Goal: Task Accomplishment & Management: Manage account settings

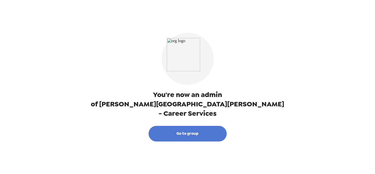
click at [181, 128] on button "Go to group" at bounding box center [187, 134] width 78 height 16
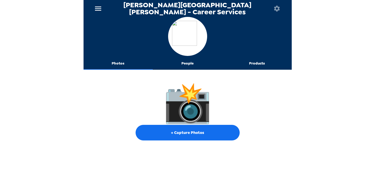
click at [99, 14] on button "menu" at bounding box center [98, 8] width 17 height 17
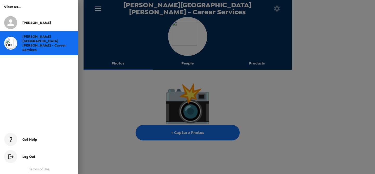
click at [99, 9] on div at bounding box center [187, 87] width 375 height 174
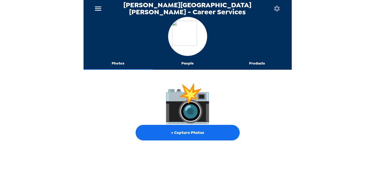
click at [115, 63] on button "Photos" at bounding box center [117, 63] width 69 height 12
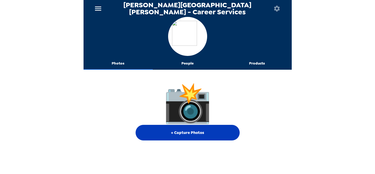
click at [185, 133] on button "+ Capture Photos" at bounding box center [187, 133] width 104 height 16
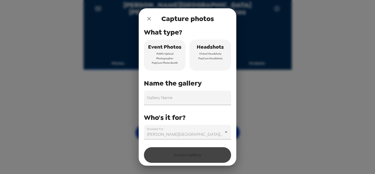
scroll to position [11, 0]
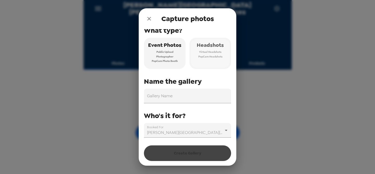
click at [205, 55] on span "PopCam Headshots" at bounding box center [210, 56] width 24 height 5
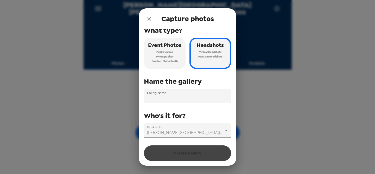
click at [164, 94] on div "Gallery Name" at bounding box center [187, 96] width 87 height 15
click at [153, 128] on label "Booked For" at bounding box center [155, 127] width 16 height 4
click at [159, 129] on body "[PERSON_NAME] [PERSON_NAME] University - Career Services Photos People Products…" at bounding box center [187, 87] width 375 height 174
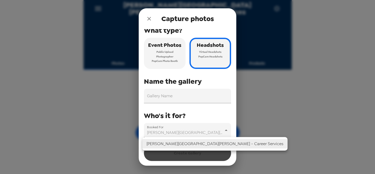
click at [161, 129] on div at bounding box center [187, 87] width 375 height 174
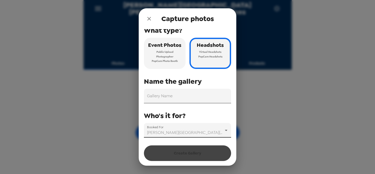
click at [170, 99] on input "Gallery Name" at bounding box center [187, 96] width 87 height 15
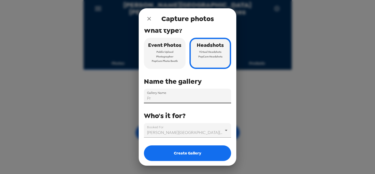
type input "P"
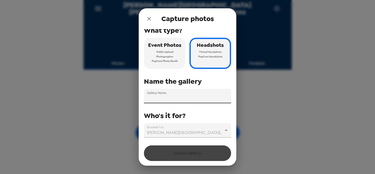
type input """
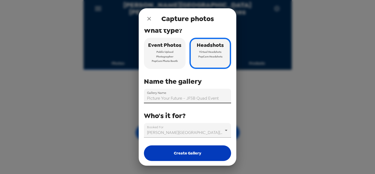
type input "Picture Your Future - JFSB Quad Event"
click at [196, 157] on button "Create Gallery" at bounding box center [187, 153] width 87 height 16
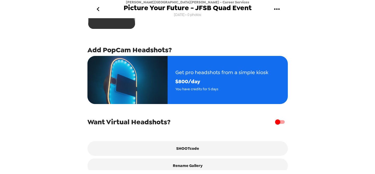
scroll to position [85, 0]
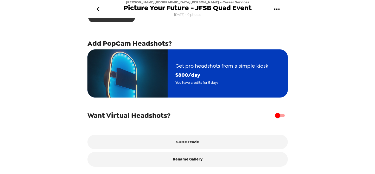
click at [150, 73] on img "button" at bounding box center [127, 73] width 80 height 48
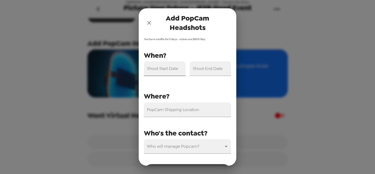
click at [160, 70] on input "Shoot Start Date" at bounding box center [165, 68] width 42 height 15
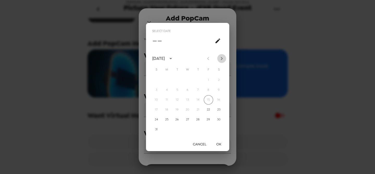
click at [222, 58] on icon "Next month" at bounding box center [221, 58] width 2 height 3
click at [189, 90] on button "10" at bounding box center [187, 89] width 9 height 9
type input "[DATE]"
click at [217, 144] on button "OK" at bounding box center [218, 144] width 17 height 10
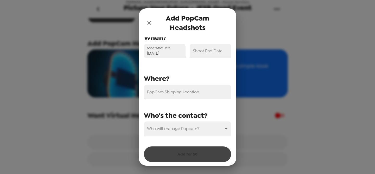
scroll to position [19, 0]
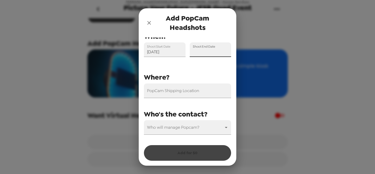
click at [202, 54] on input "Shoot End Date" at bounding box center [211, 49] width 42 height 15
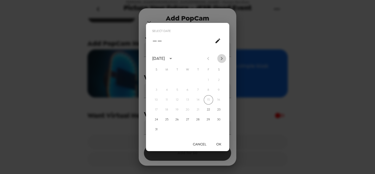
click at [222, 60] on icon "Next month" at bounding box center [221, 58] width 6 height 6
click at [209, 89] on button "12" at bounding box center [208, 89] width 9 height 9
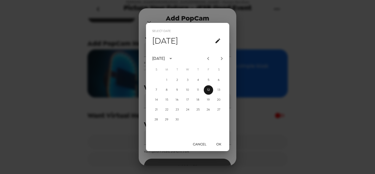
scroll to position [29, 0]
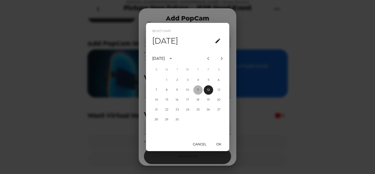
click at [199, 92] on button "11" at bounding box center [197, 89] width 9 height 9
type input "[DATE]"
click at [218, 146] on button "OK" at bounding box center [218, 144] width 17 height 10
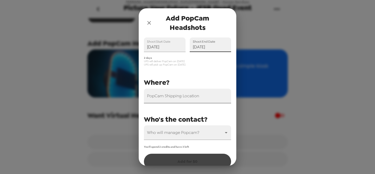
scroll to position [32, 0]
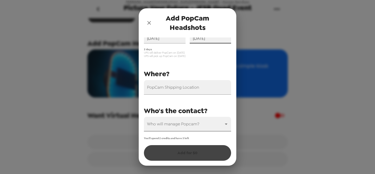
click at [191, 128] on body "[PERSON_NAME] [PERSON_NAME] University - Career Services Picture Your Future - …" at bounding box center [187, 87] width 375 height 174
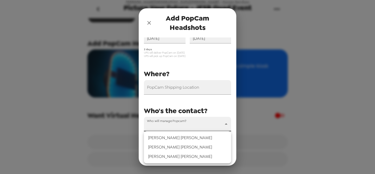
click at [181, 133] on li "[PERSON_NAME]" at bounding box center [187, 137] width 87 height 9
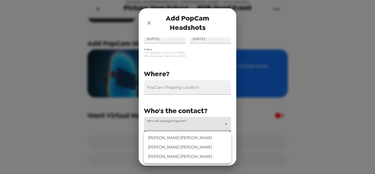
type input "69849"
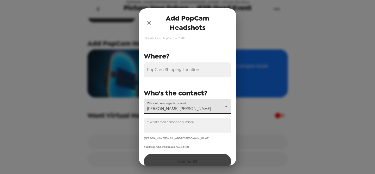
scroll to position [59, 0]
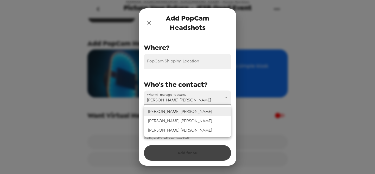
click at [179, 98] on body "[PERSON_NAME] [PERSON_NAME] University - Career Services Picture Your Future - …" at bounding box center [187, 87] width 375 height 174
click at [179, 98] on div at bounding box center [187, 87] width 375 height 174
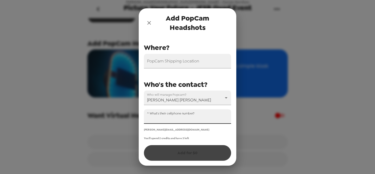
click at [175, 121] on input "^ What's their cellphone number?" at bounding box center [187, 116] width 87 height 15
type input "[PHONE_NUMBER]"
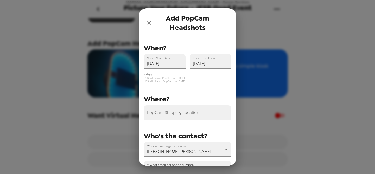
scroll to position [0, 0]
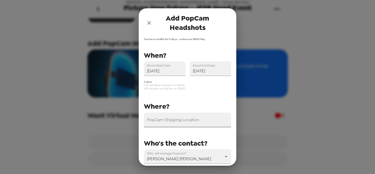
click at [180, 123] on input "PopCam Shipping Location" at bounding box center [187, 120] width 87 height 15
click at [175, 118] on div "PopCam Shipping Location" at bounding box center [187, 120] width 87 height 15
click at [169, 123] on input "PopCam Shipping Location" at bounding box center [187, 120] width 87 height 15
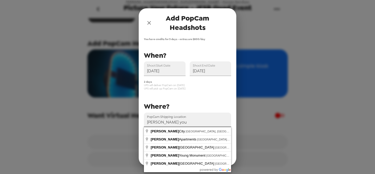
type input "[PERSON_NAME]"
drag, startPoint x: 178, startPoint y: 122, endPoint x: 143, endPoint y: 123, distance: 34.6
click at [143, 123] on div "PopCam Shipping Location [GEOGRAPHIC_DATA][PERSON_NAME]" at bounding box center [185, 117] width 91 height 19
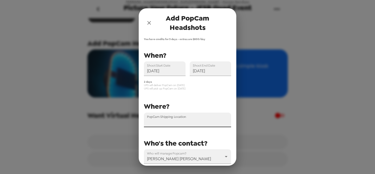
click at [171, 123] on input "PopCam Shipping Location" at bounding box center [187, 120] width 87 height 15
click at [174, 122] on input "PopCam Shipping Location" at bounding box center [187, 120] width 87 height 15
drag, startPoint x: 170, startPoint y: 106, endPoint x: 147, endPoint y: 105, distance: 22.7
click at [147, 105] on div "PopCam Shipping Location" at bounding box center [182, 115] width 95 height 23
drag, startPoint x: 145, startPoint y: 105, endPoint x: 160, endPoint y: 106, distance: 14.8
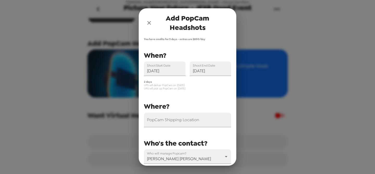
click at [160, 106] on div "PopCam Shipping Location" at bounding box center [182, 115] width 95 height 23
click at [158, 122] on input "PopCam Shipping Location" at bounding box center [187, 120] width 87 height 15
click at [189, 122] on input "brigha 1134 wsc career" at bounding box center [187, 120] width 87 height 15
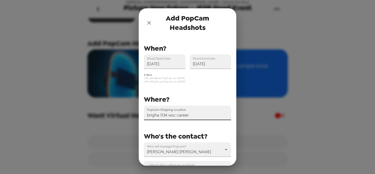
drag, startPoint x: 160, startPoint y: 115, endPoint x: 141, endPoint y: 115, distance: 19.5
click at [141, 115] on div "PopCam Shipping Location brigha 1134 wsc career" at bounding box center [185, 110] width 91 height 19
drag, startPoint x: 177, startPoint y: 116, endPoint x: 154, endPoint y: 115, distance: 23.4
click at [154, 115] on input "1134 wsc career" at bounding box center [187, 113] width 87 height 15
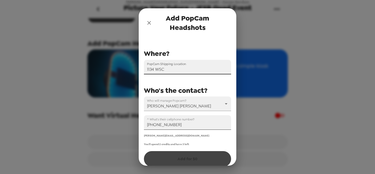
scroll to position [57, 0]
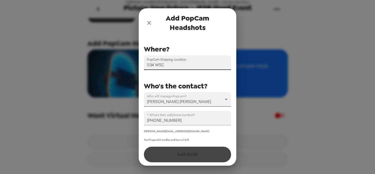
type input "1134 WSC"
click at [171, 98] on body "[PERSON_NAME] [PERSON_NAME] University - Career Services Picture Your Future - …" at bounding box center [187, 87] width 375 height 174
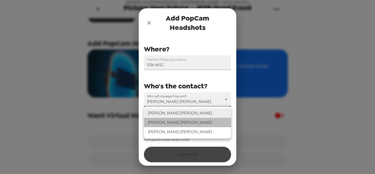
click at [163, 122] on li "[PERSON_NAME]" at bounding box center [187, 122] width 87 height 9
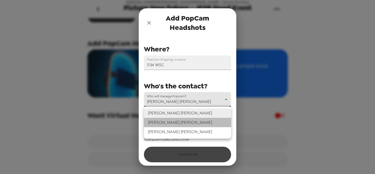
type input "69850"
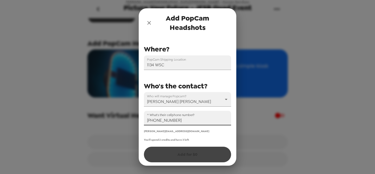
click at [167, 120] on input "[PHONE_NUMBER]" at bounding box center [187, 118] width 87 height 15
drag, startPoint x: 183, startPoint y: 121, endPoint x: 145, endPoint y: 121, distance: 38.0
click at [145, 121] on input "[PHONE_NUMBER]" at bounding box center [187, 118] width 87 height 15
click at [181, 80] on div "Who's the contact?" at bounding box center [185, 84] width 91 height 8
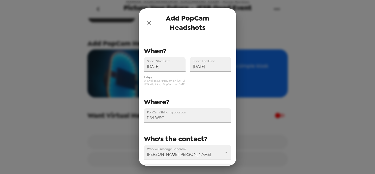
scroll to position [0, 0]
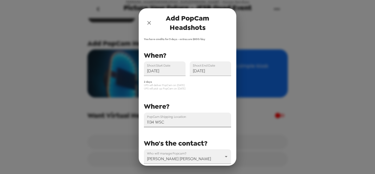
click at [173, 125] on input "1134 WSC" at bounding box center [187, 120] width 87 height 15
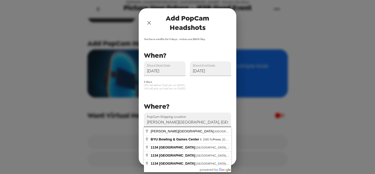
click at [149, 122] on input "[PERSON_NAME][GEOGRAPHIC_DATA], [GEOGRAPHIC_DATA], [GEOGRAPHIC_DATA], [GEOGRAPH…" at bounding box center [187, 120] width 87 height 15
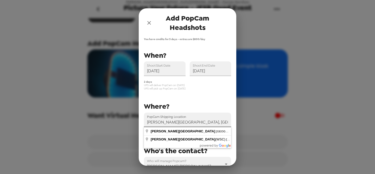
click at [147, 122] on input "[PERSON_NAME][GEOGRAPHIC_DATA], [GEOGRAPHIC_DATA], [GEOGRAPHIC_DATA], [GEOGRAPH…" at bounding box center [187, 120] width 87 height 15
click at [191, 115] on input "[STREET_ADDRESS][PERSON_NAME]" at bounding box center [187, 120] width 87 height 15
click at [208, 114] on input "[STREET_ADDRESS][PERSON_NAME]" at bounding box center [187, 120] width 87 height 15
type input "[STREET_ADDRESS][PERSON_NAME]"
click at [213, 101] on div "Where?" at bounding box center [185, 105] width 91 height 8
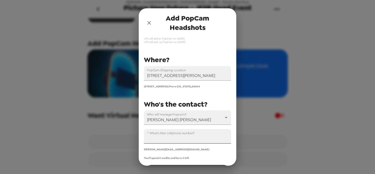
scroll to position [66, 0]
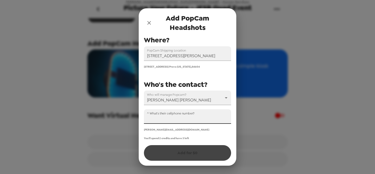
click at [186, 119] on input "^ What's their cellphone number?" at bounding box center [187, 116] width 87 height 15
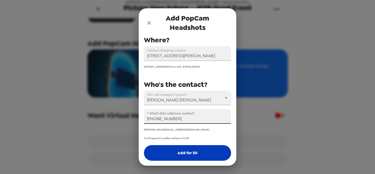
type input "[PHONE_NUMBER]"
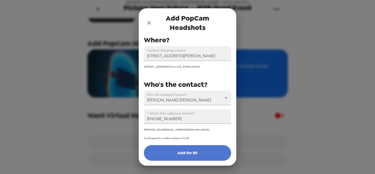
click at [189, 153] on button "Add for $ 0" at bounding box center [187, 153] width 87 height 16
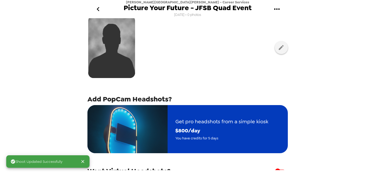
scroll to position [0, 0]
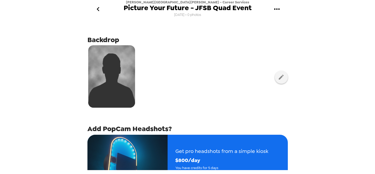
click at [273, 10] on icon "gallery menu" at bounding box center [276, 9] width 8 height 8
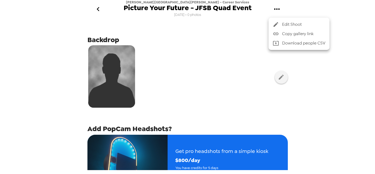
click at [278, 25] on icon at bounding box center [275, 24] width 6 height 6
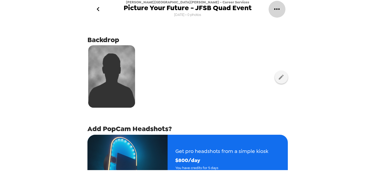
click at [279, 8] on icon "gallery menu" at bounding box center [276, 9] width 8 height 8
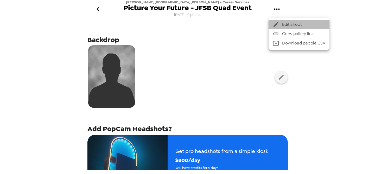
click at [284, 24] on span "Edit Shoot" at bounding box center [303, 24] width 43 height 6
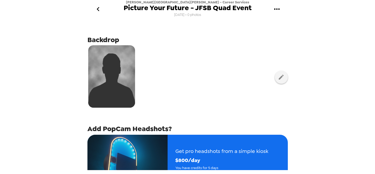
click at [224, 8] on span "Picture Your Future - JFSB Quad Event" at bounding box center [187, 7] width 128 height 7
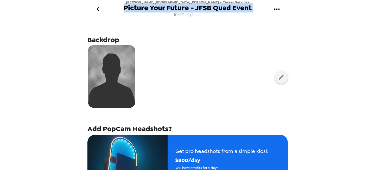
click at [224, 8] on span "Picture Your Future - JFSB Quad Event" at bounding box center [187, 7] width 128 height 7
click at [283, 83] on button "button" at bounding box center [281, 77] width 13 height 13
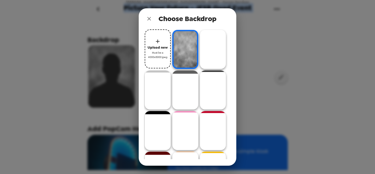
click at [213, 54] on img at bounding box center [213, 49] width 26 height 39
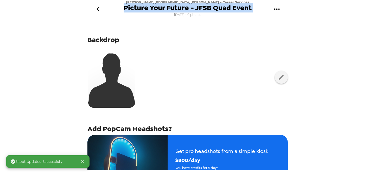
click at [121, 76] on img at bounding box center [111, 76] width 47 height 62
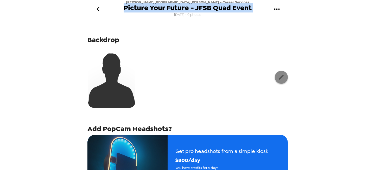
click at [284, 76] on icon "button" at bounding box center [281, 77] width 6 height 6
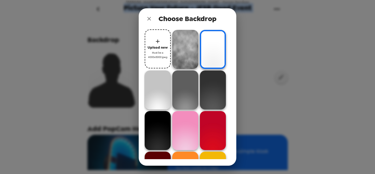
click at [150, 20] on icon "close" at bounding box center [149, 19] width 4 height 4
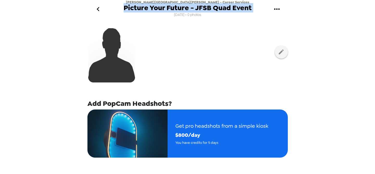
scroll to position [56, 0]
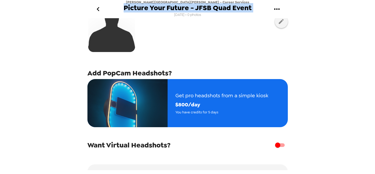
click at [221, 7] on span "Picture Your Future - JFSB Quad Event" at bounding box center [187, 7] width 128 height 7
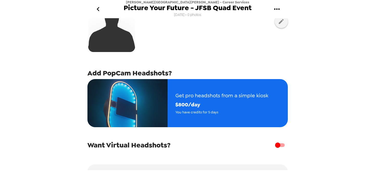
scroll to position [85, 0]
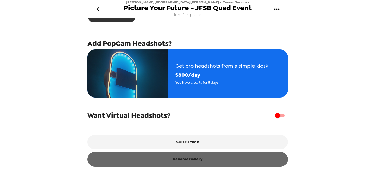
click at [192, 159] on button "Rename Gallery" at bounding box center [187, 159] width 200 height 15
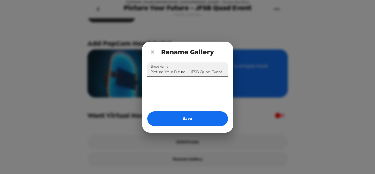
drag, startPoint x: 220, startPoint y: 72, endPoint x: 192, endPoint y: 73, distance: 27.8
click at [192, 73] on input "Picture Your Future - JFSB Quad Event" at bounding box center [187, 69] width 81 height 15
click at [199, 73] on input "Picture Your Future - Jt" at bounding box center [187, 69] width 81 height 15
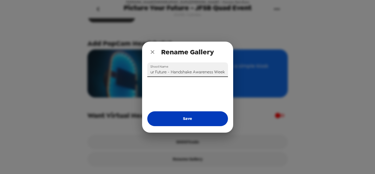
scroll to position [0, 0]
click at [193, 123] on button "Save" at bounding box center [187, 118] width 81 height 15
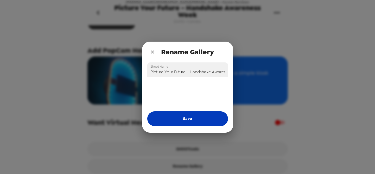
type input "Picture Your Future - JFSB Quad Event"
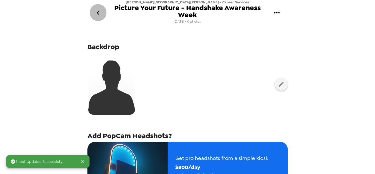
click at [98, 10] on icon "go back" at bounding box center [98, 13] width 8 height 8
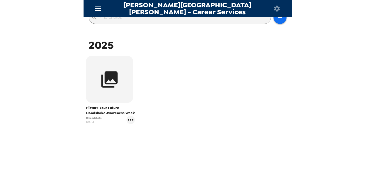
scroll to position [74, 0]
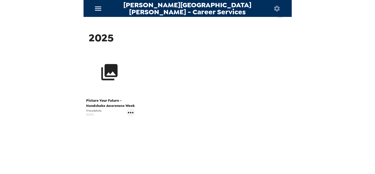
click at [113, 74] on icon "button" at bounding box center [109, 71] width 19 height 19
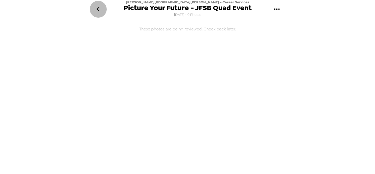
click at [103, 12] on button "go back" at bounding box center [98, 9] width 17 height 17
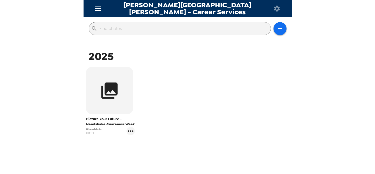
scroll to position [57, 0]
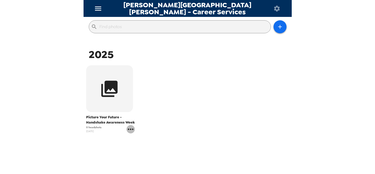
click at [131, 131] on icon "gallery menu" at bounding box center [130, 129] width 8 height 8
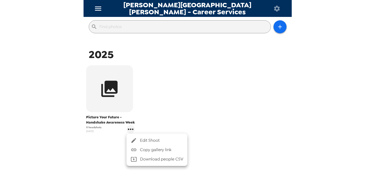
click at [147, 123] on div at bounding box center [187, 87] width 375 height 174
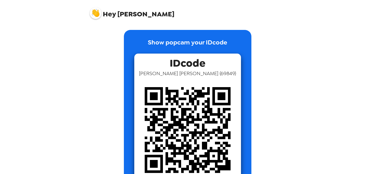
click at [188, 108] on img at bounding box center [187, 130] width 107 height 107
click at [195, 42] on p "Show popcam your IDcode" at bounding box center [187, 46] width 79 height 16
